Goal: Transaction & Acquisition: Purchase product/service

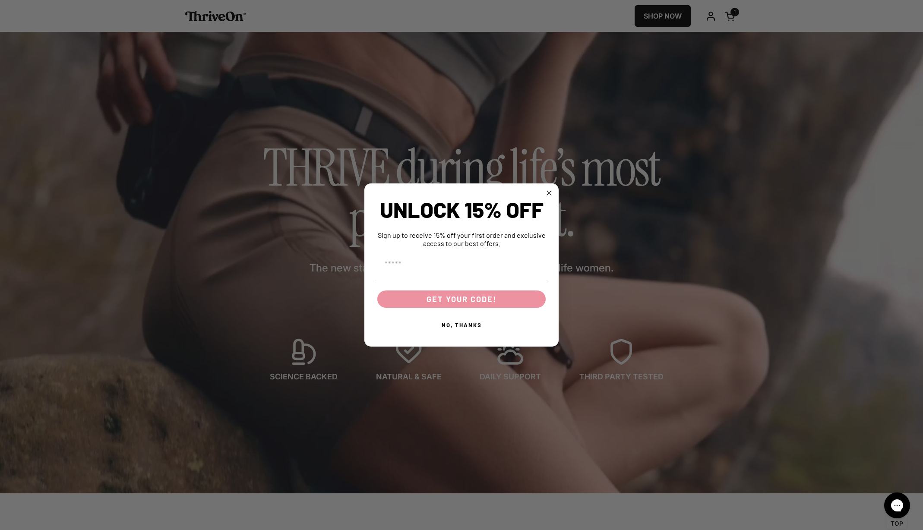
click at [550, 191] on circle "Close dialog" at bounding box center [549, 193] width 10 height 10
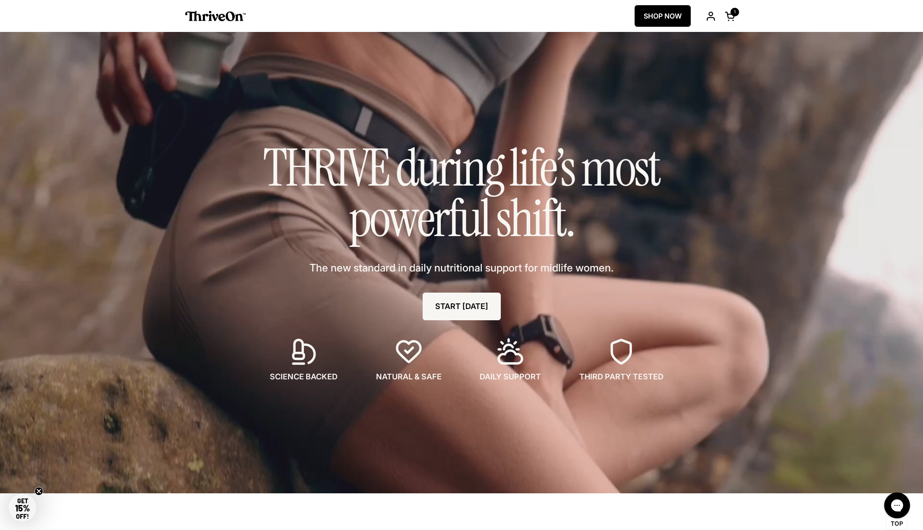
click at [675, 11] on link "SHOP NOW" at bounding box center [663, 16] width 56 height 22
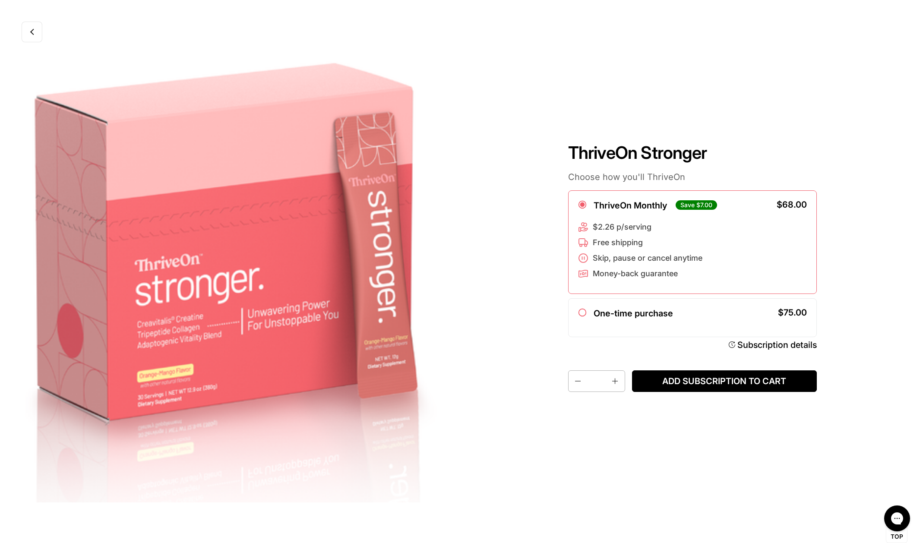
click at [40, 43] on img at bounding box center [231, 271] width 462 height 543
click at [30, 34] on icon at bounding box center [32, 31] width 4 height 7
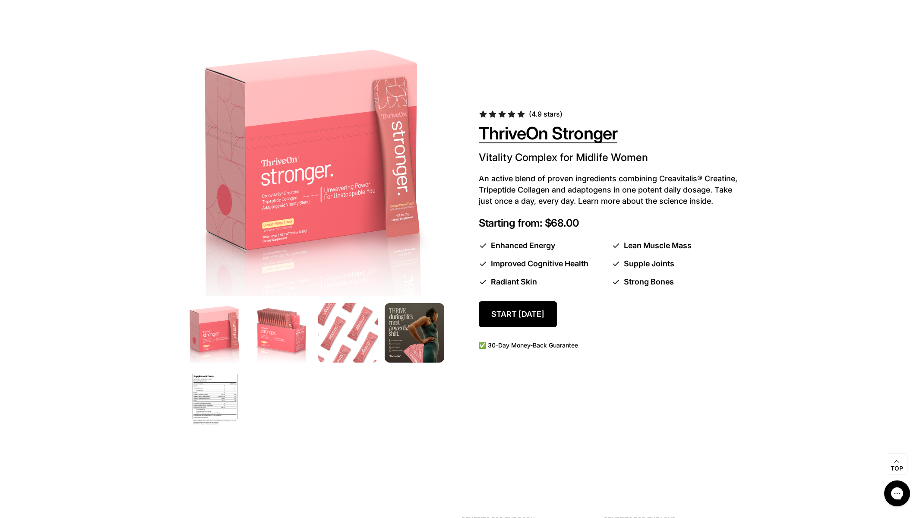
scroll to position [579, 0]
